Goal: Information Seeking & Learning: Learn about a topic

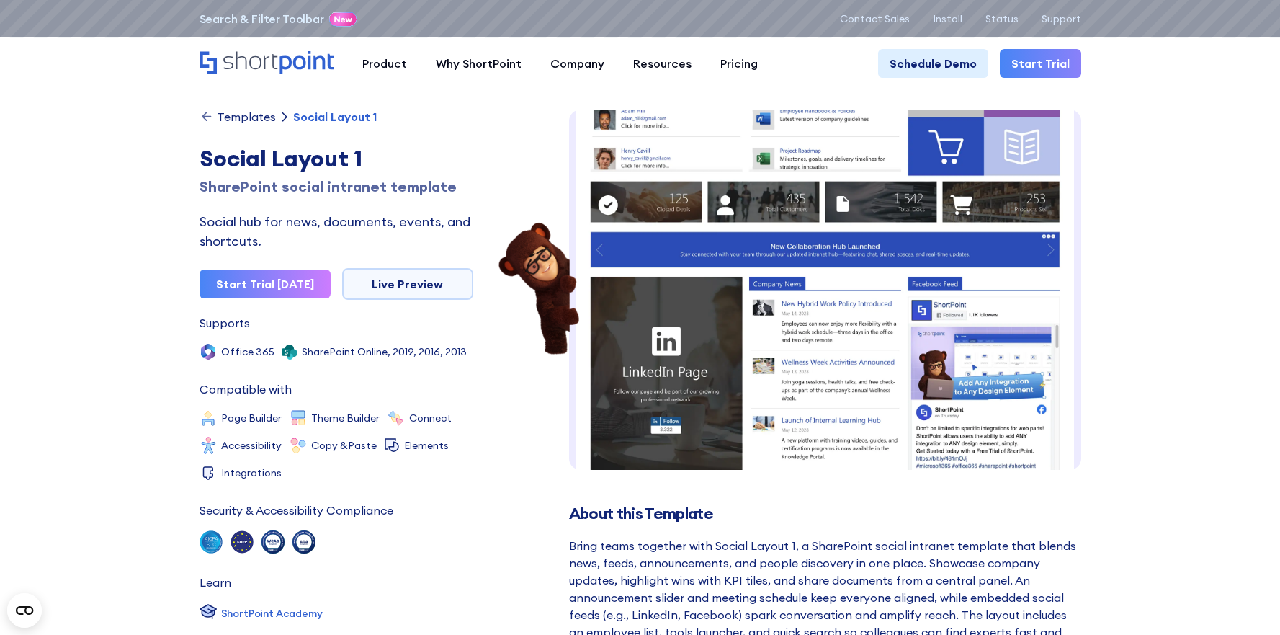
scroll to position [323, 0]
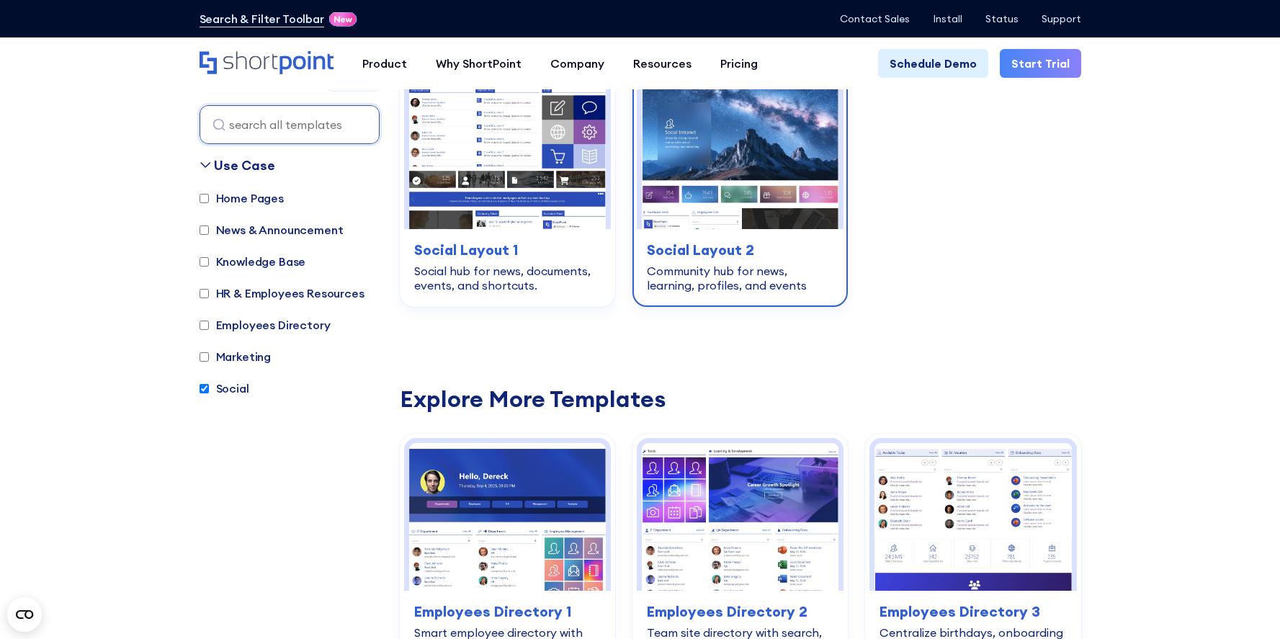
click at [720, 173] on img at bounding box center [740, 155] width 197 height 148
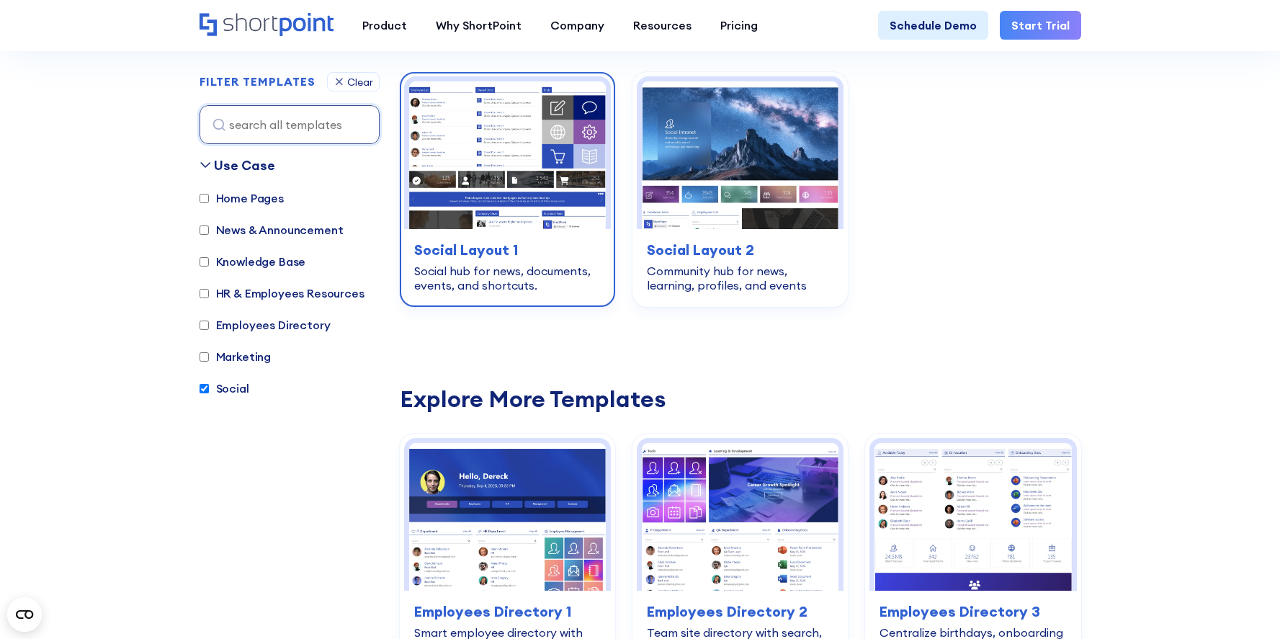
click at [501, 242] on h3 "Social Layout 1" at bounding box center [507, 250] width 187 height 22
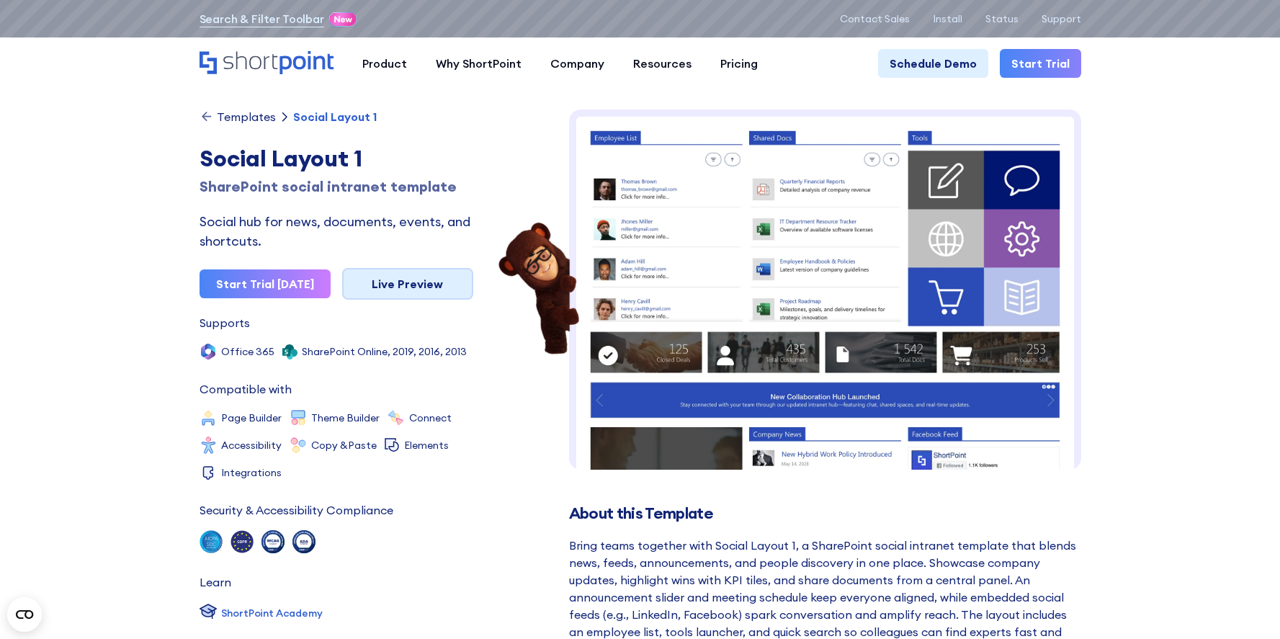
click at [388, 277] on link "Live Preview" at bounding box center [407, 284] width 131 height 32
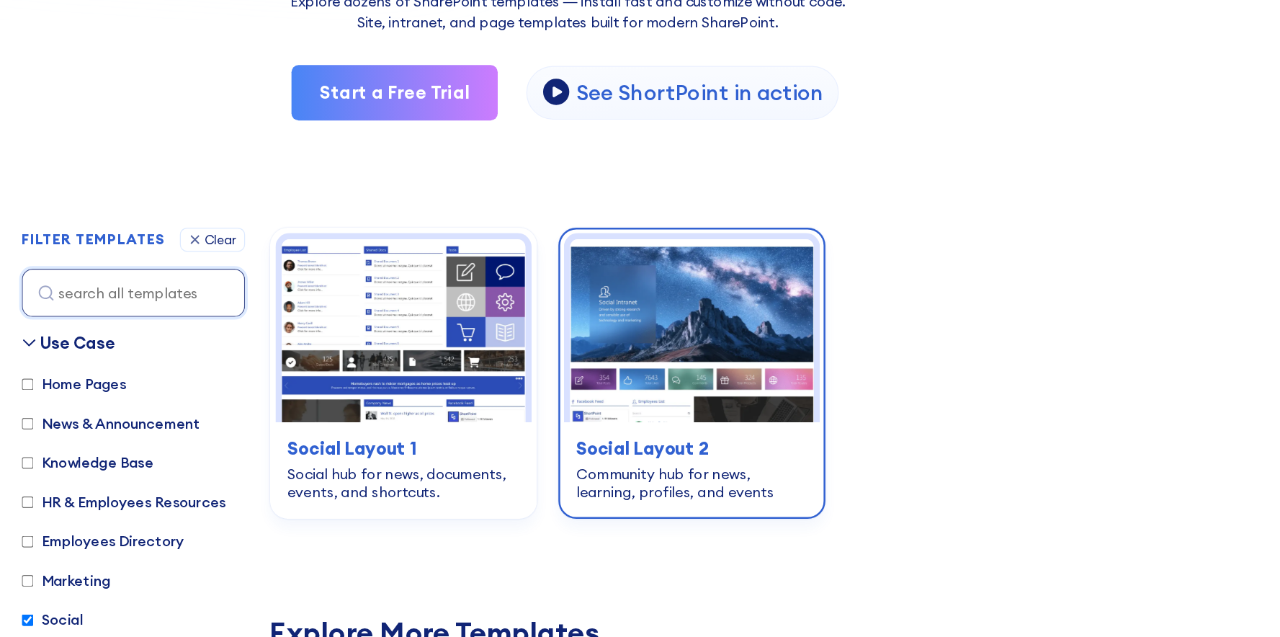
scroll to position [195, 0]
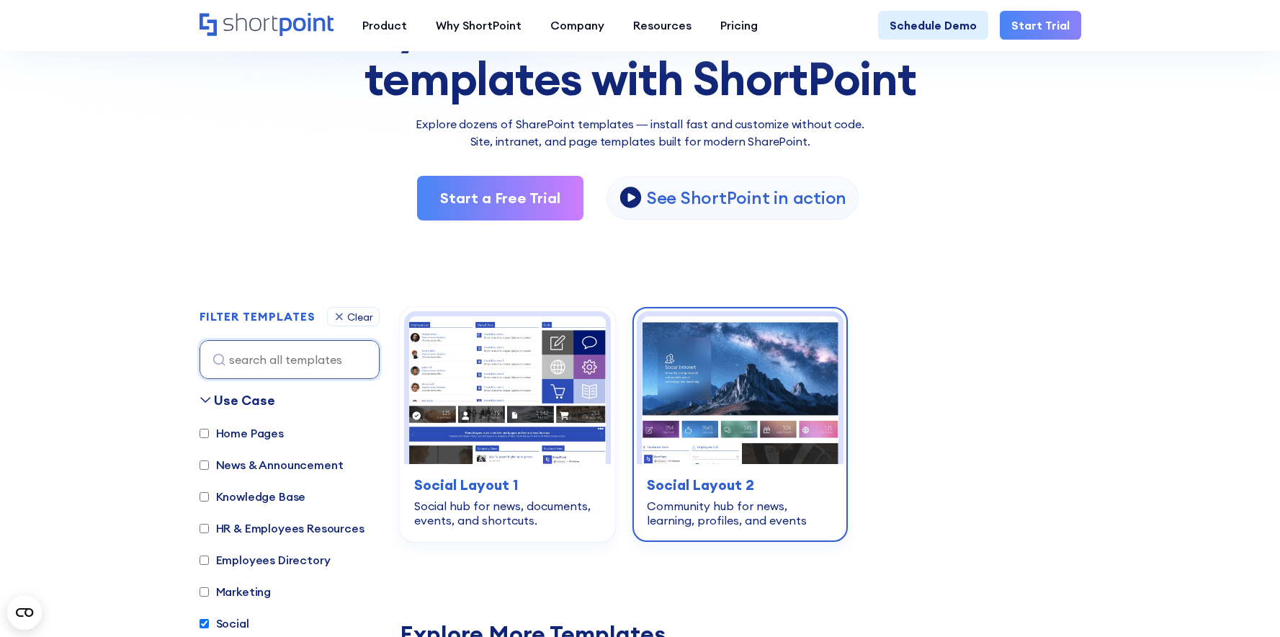
click at [729, 487] on h3 "Social Layout 2" at bounding box center [740, 485] width 187 height 22
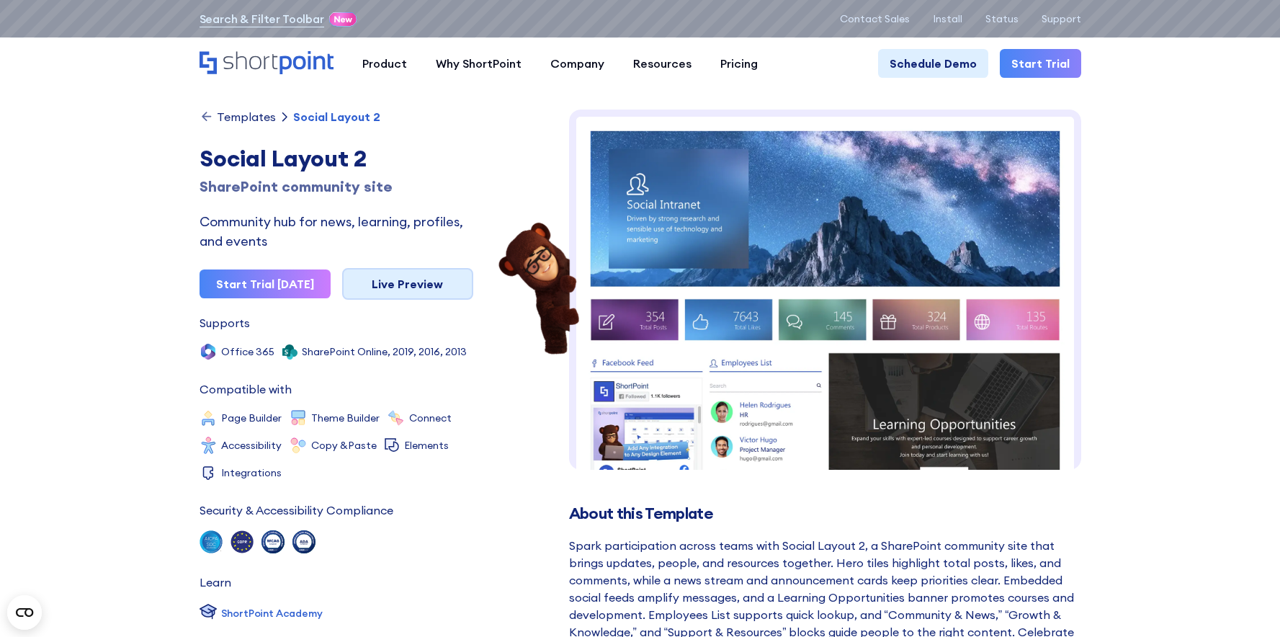
click at [401, 296] on link "Live Preview" at bounding box center [407, 284] width 131 height 32
